Goal: Entertainment & Leisure: Browse casually

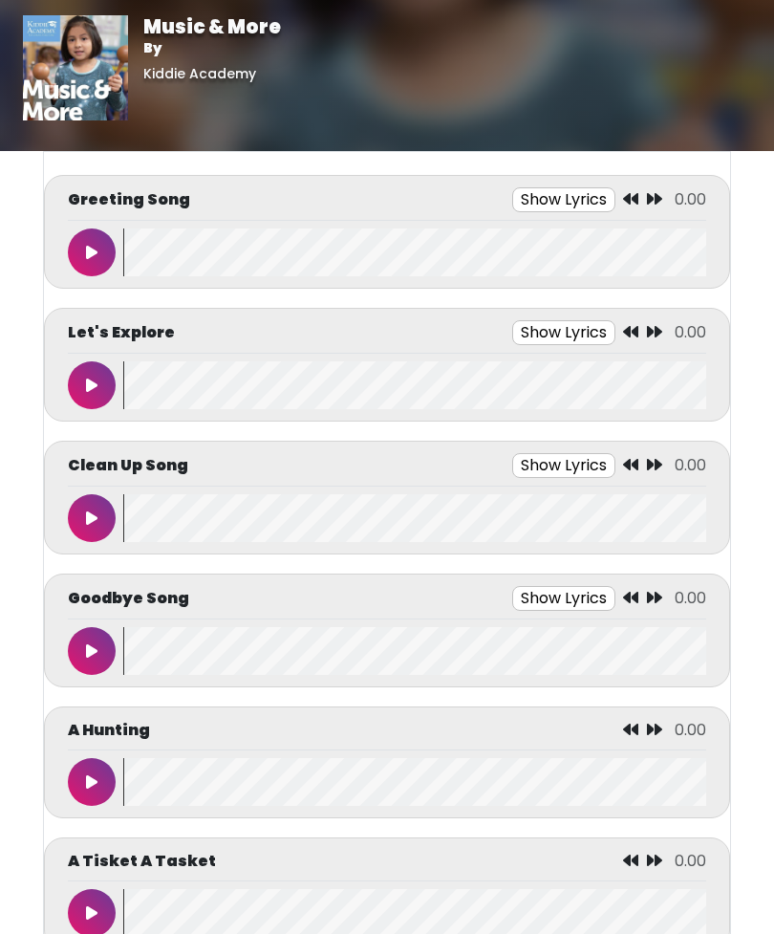
click at [99, 244] on button at bounding box center [92, 252] width 48 height 48
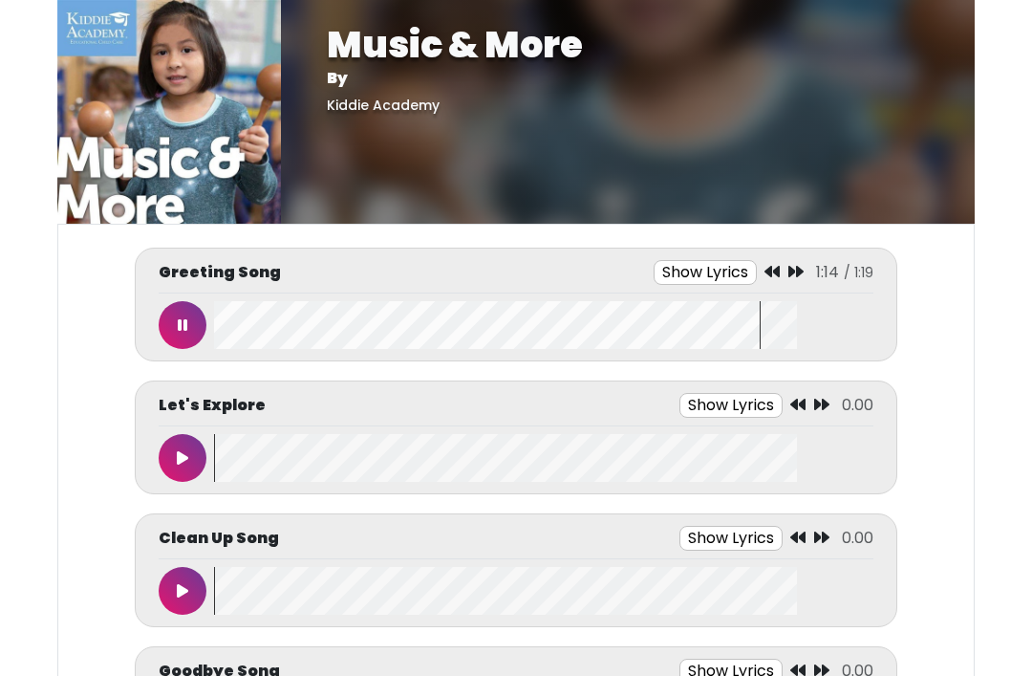
click at [190, 304] on button at bounding box center [183, 325] width 48 height 48
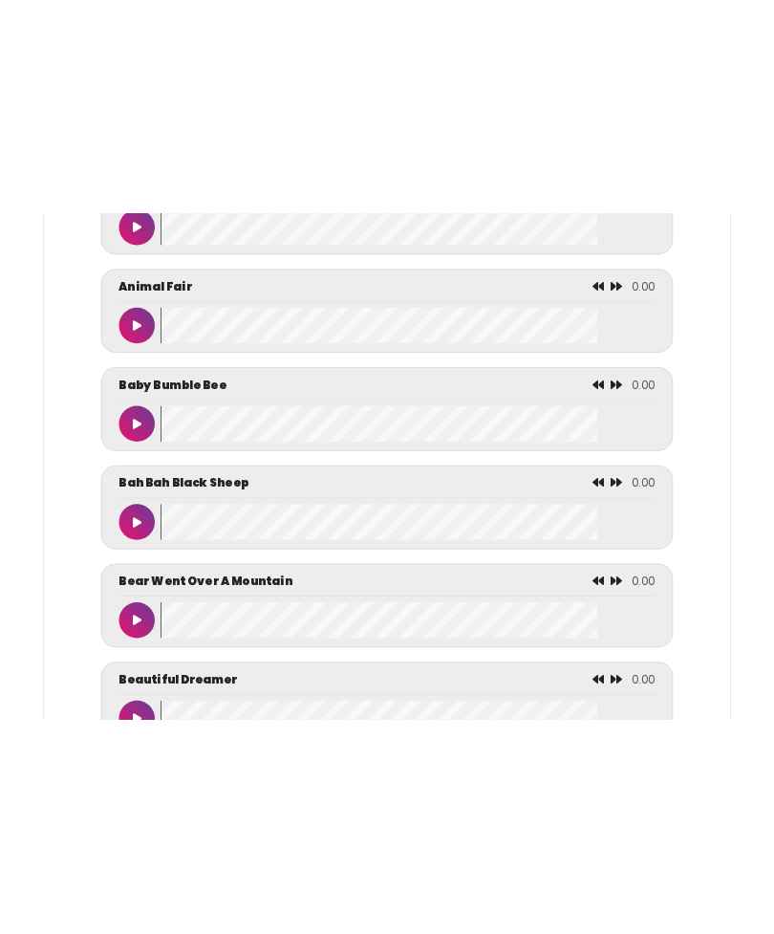
scroll to position [1027, 0]
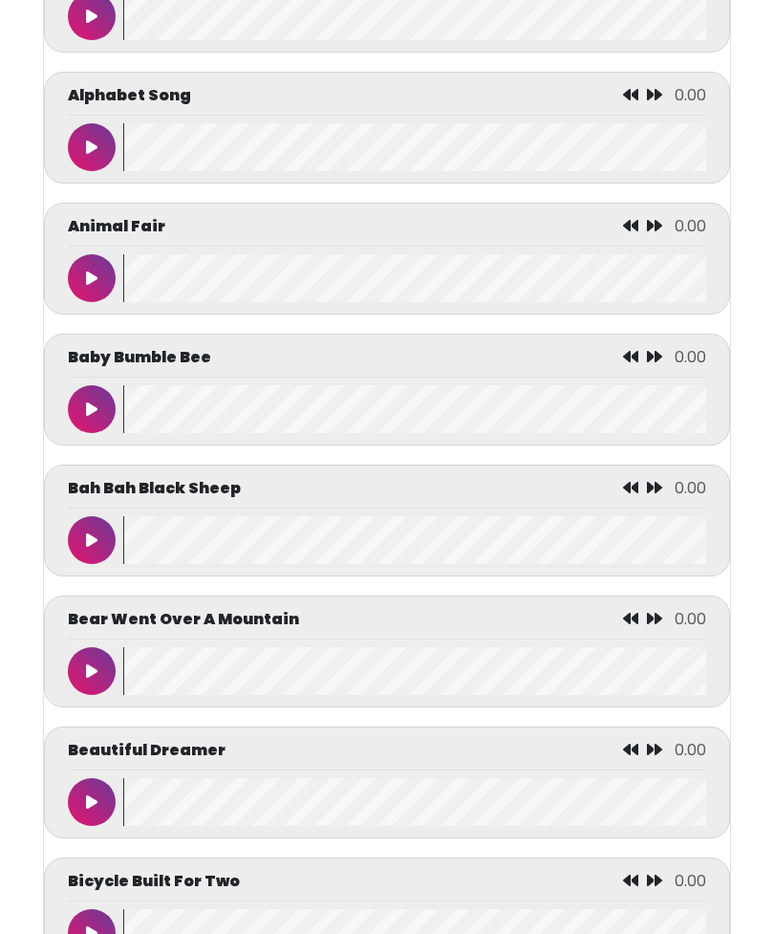
click at [90, 154] on icon at bounding box center [91, 147] width 11 height 15
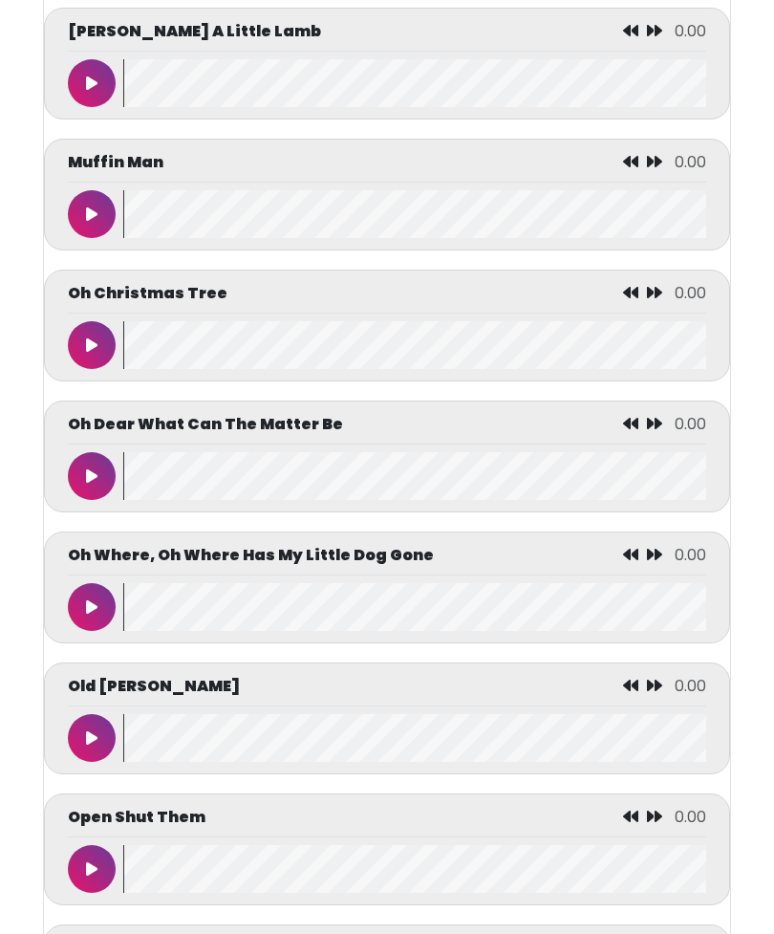
scroll to position [6207, 0]
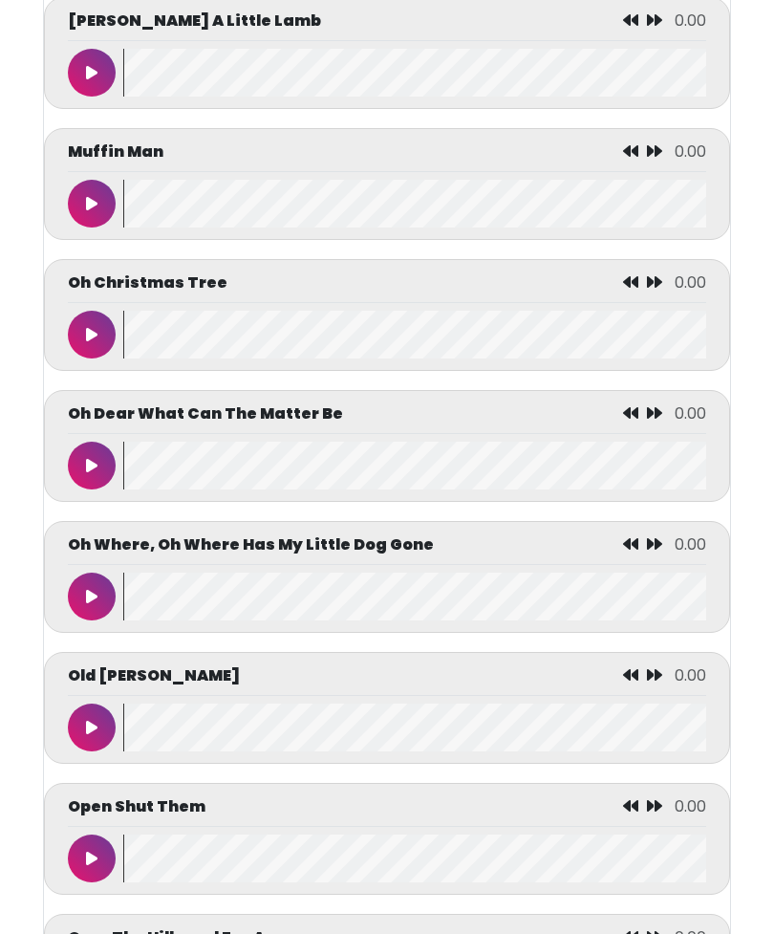
click at [93, 735] on icon at bounding box center [91, 727] width 11 height 15
click at [93, 735] on icon at bounding box center [92, 727] width 10 height 15
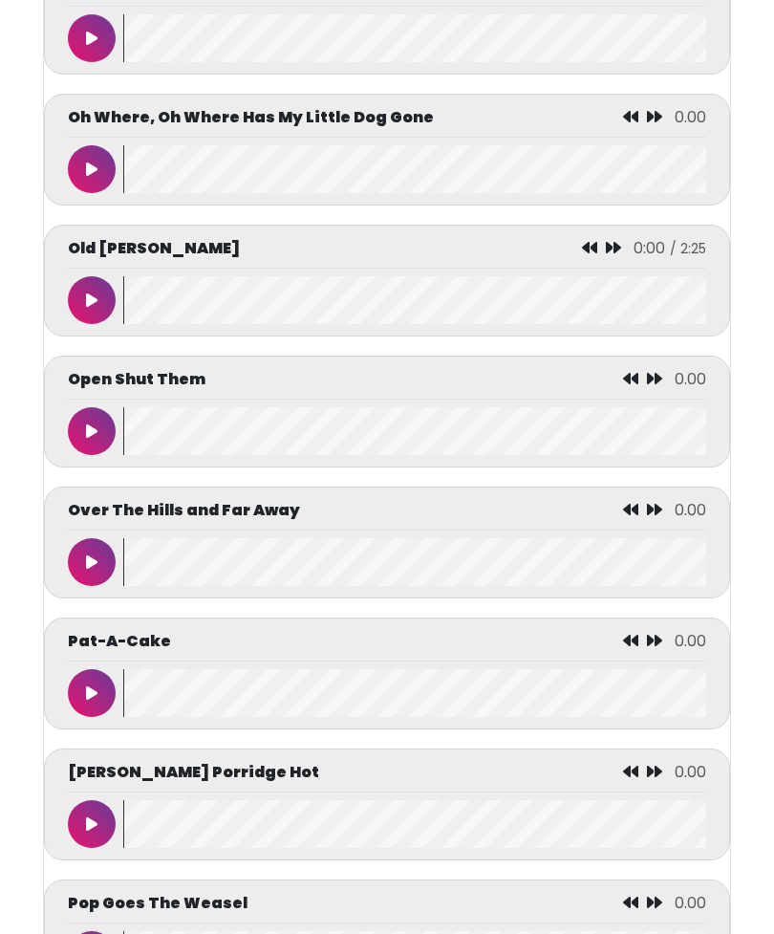
click at [93, 309] on icon at bounding box center [91, 300] width 11 height 15
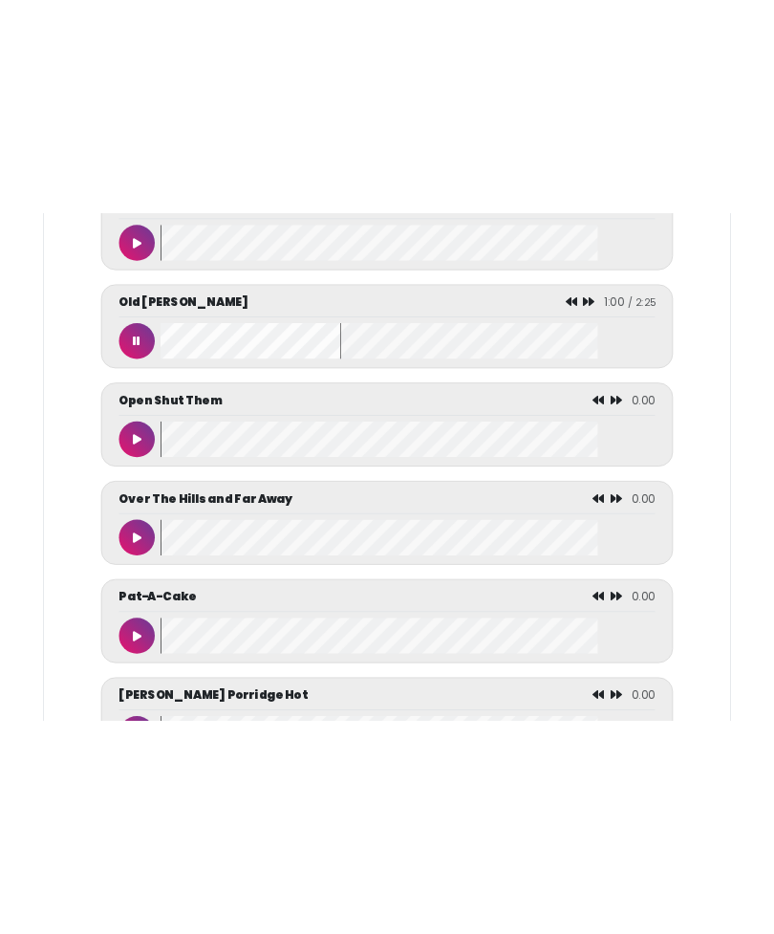
scroll to position [6634, 0]
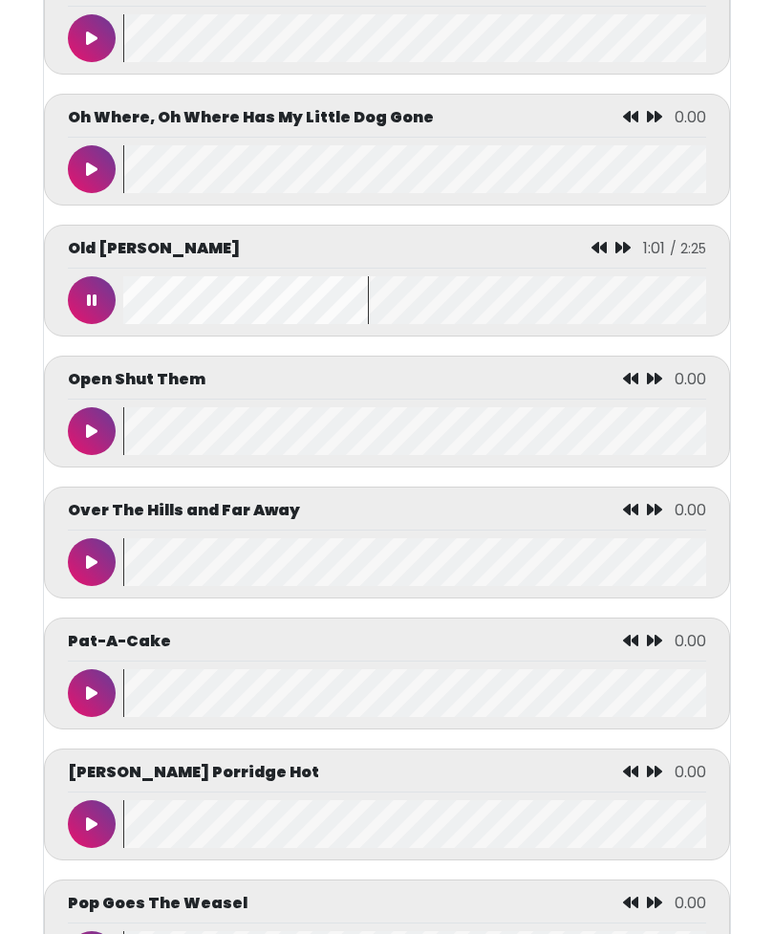
click at [85, 324] on button at bounding box center [92, 300] width 48 height 48
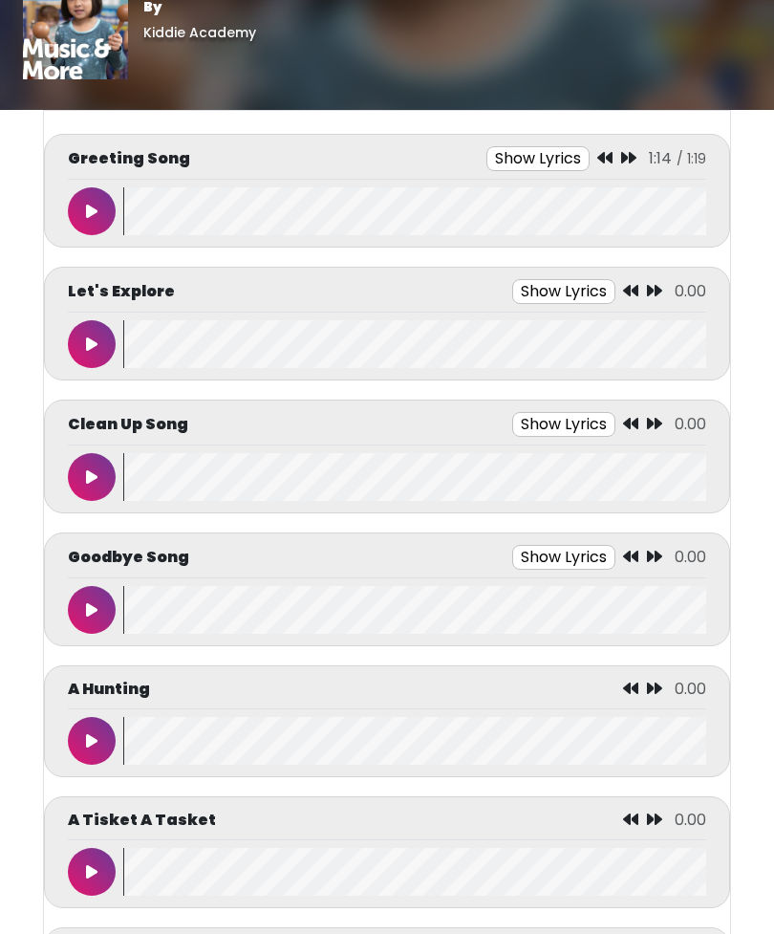
scroll to position [48, 0]
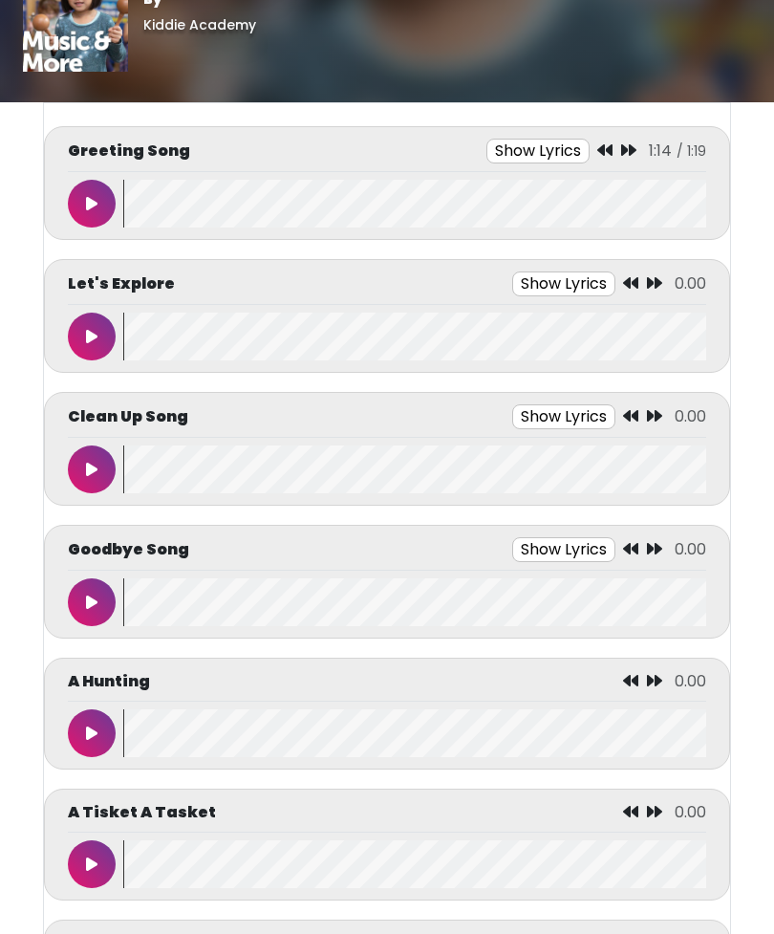
click at [92, 593] on button at bounding box center [92, 603] width 48 height 48
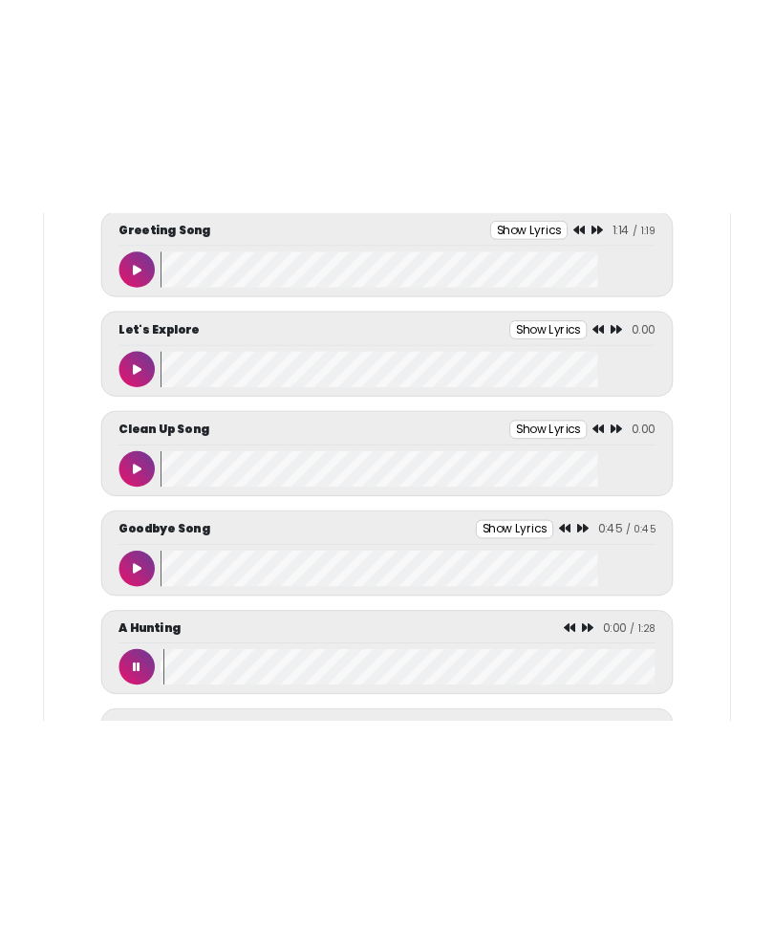
scroll to position [49, 0]
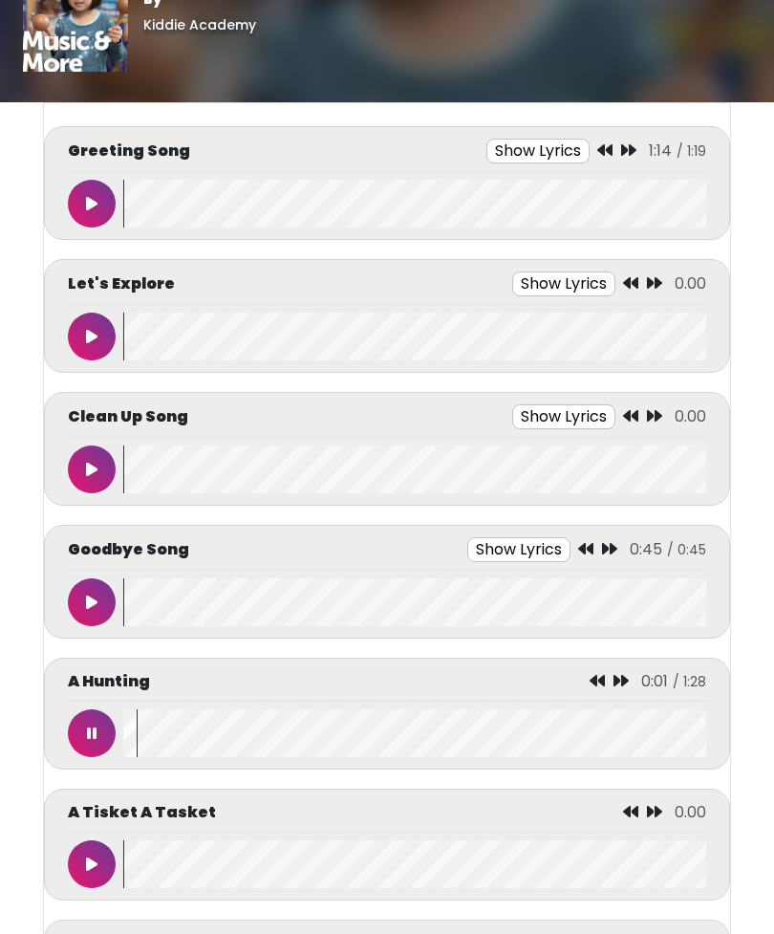
click at [84, 723] on button at bounding box center [92, 733] width 48 height 48
click at [90, 458] on button at bounding box center [92, 469] width 48 height 48
click at [95, 462] on icon at bounding box center [92, 469] width 10 height 15
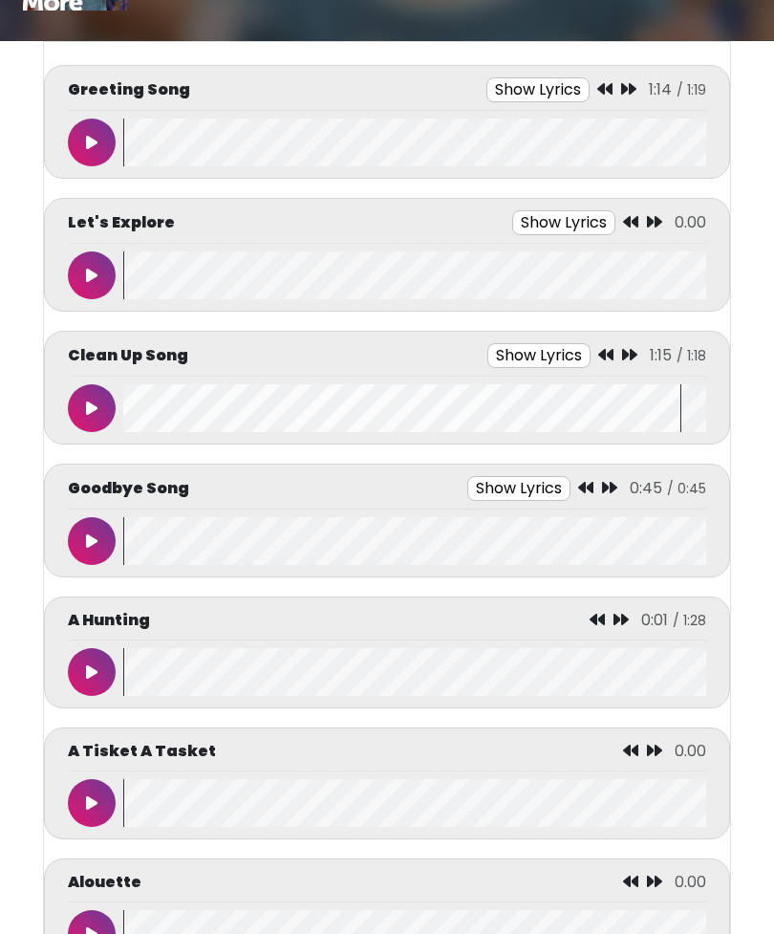
scroll to position [110, 0]
